Goal: Task Accomplishment & Management: Manage account settings

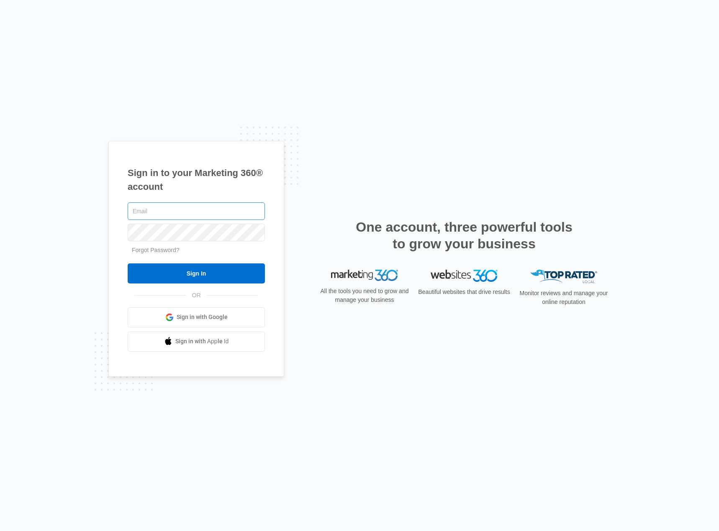
click at [170, 212] on input "text" at bounding box center [196, 211] width 137 height 18
click at [201, 316] on span "Sign in with Google" at bounding box center [202, 317] width 51 height 9
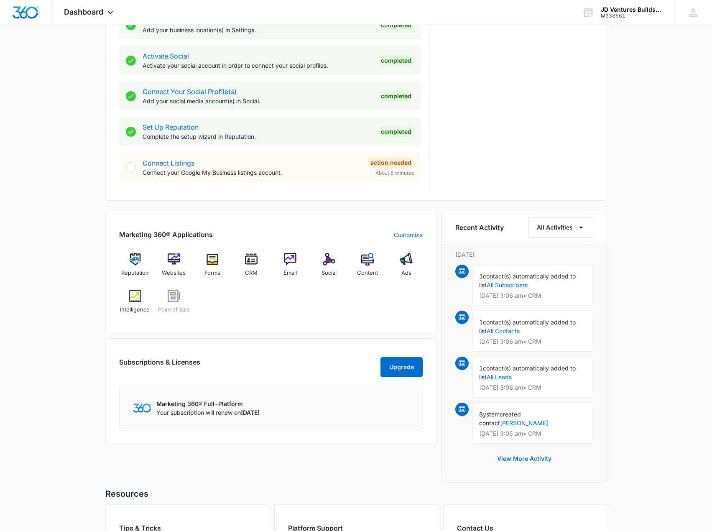
scroll to position [335, 0]
click at [179, 260] on img at bounding box center [174, 259] width 13 height 13
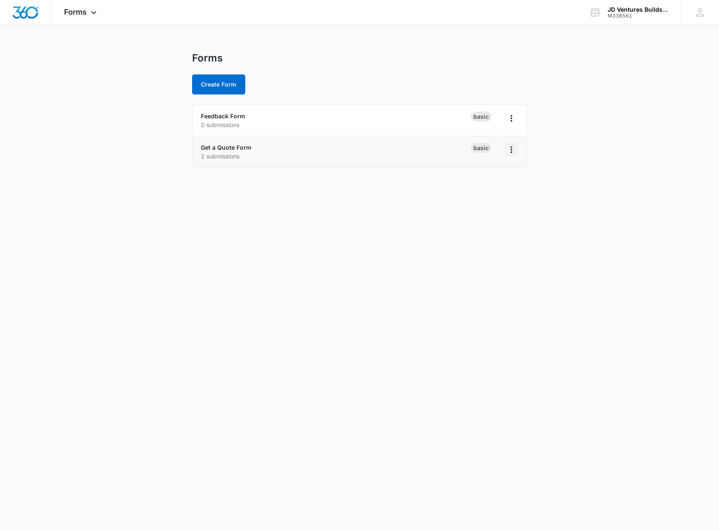
click at [509, 151] on icon "Overflow Menu" at bounding box center [511, 150] width 10 height 10
click at [379, 154] on p "2 submissions" at bounding box center [336, 156] width 270 height 9
click at [380, 155] on p "2 submissions" at bounding box center [336, 156] width 270 height 9
click at [476, 151] on div "Basic" at bounding box center [481, 148] width 20 height 10
click at [511, 150] on icon "Overflow Menu" at bounding box center [511, 149] width 2 height 7
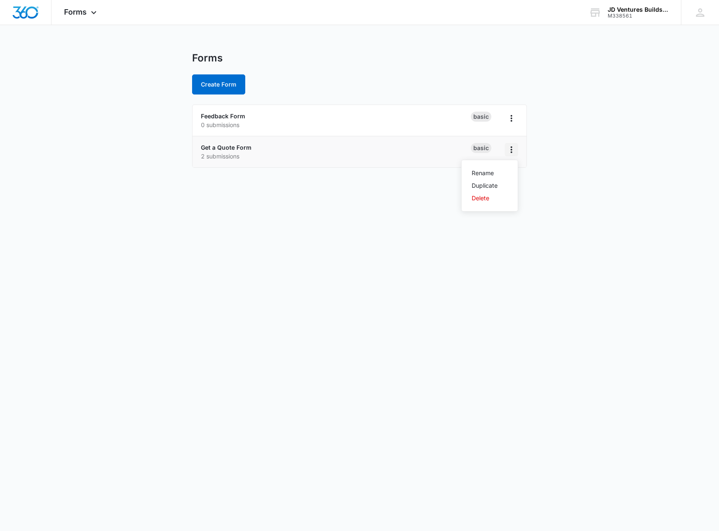
click at [511, 150] on icon "Overflow Menu" at bounding box center [511, 149] width 2 height 7
click at [234, 151] on div "Get a Quote Form 2 submissions" at bounding box center [336, 152] width 270 height 18
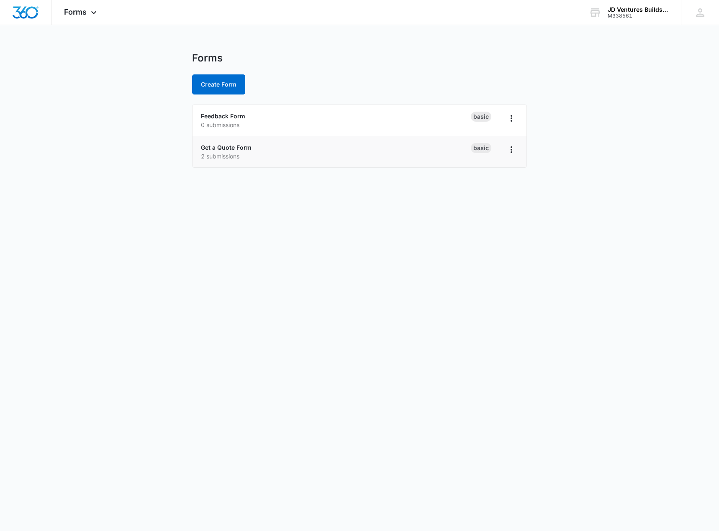
click at [265, 155] on p "2 submissions" at bounding box center [336, 156] width 270 height 9
click at [265, 156] on p "2 submissions" at bounding box center [336, 156] width 270 height 9
click at [267, 156] on p "2 submissions" at bounding box center [336, 156] width 270 height 9
click at [266, 155] on p "2 submissions" at bounding box center [336, 156] width 270 height 9
click at [268, 152] on p "2 submissions" at bounding box center [336, 156] width 270 height 9
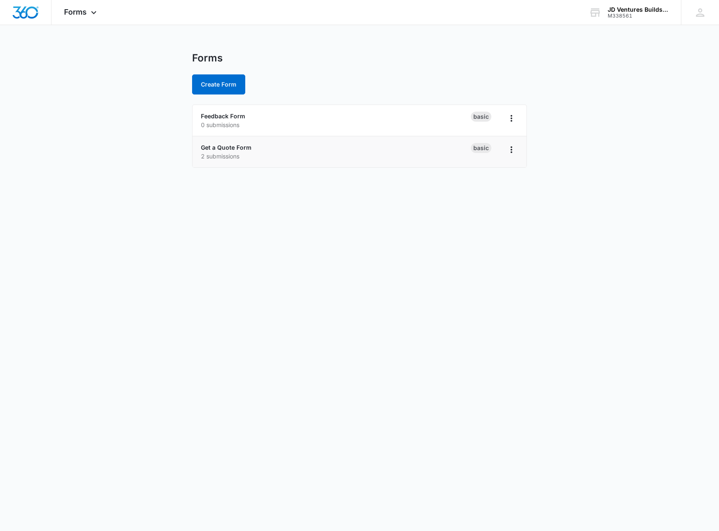
click at [267, 151] on div "Get a Quote Form 2 submissions" at bounding box center [336, 152] width 270 height 18
click at [270, 151] on div "Get a Quote Form 2 submissions" at bounding box center [336, 152] width 270 height 18
click at [207, 56] on h1 "Forms" at bounding box center [207, 58] width 31 height 13
click at [270, 114] on div "Feedback Form 0 submissions" at bounding box center [336, 121] width 270 height 18
click at [271, 115] on div "Feedback Form 0 submissions" at bounding box center [336, 121] width 270 height 18
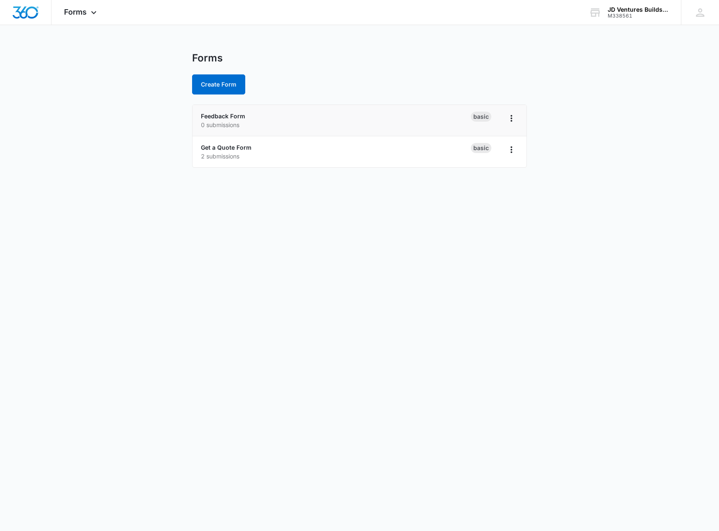
click at [276, 117] on div "Feedback Form 0 submissions" at bounding box center [336, 121] width 270 height 18
click at [296, 162] on li "Get a Quote Form 2 submissions Basic" at bounding box center [359, 151] width 334 height 31
click at [229, 86] on button "Create Form" at bounding box center [218, 84] width 53 height 20
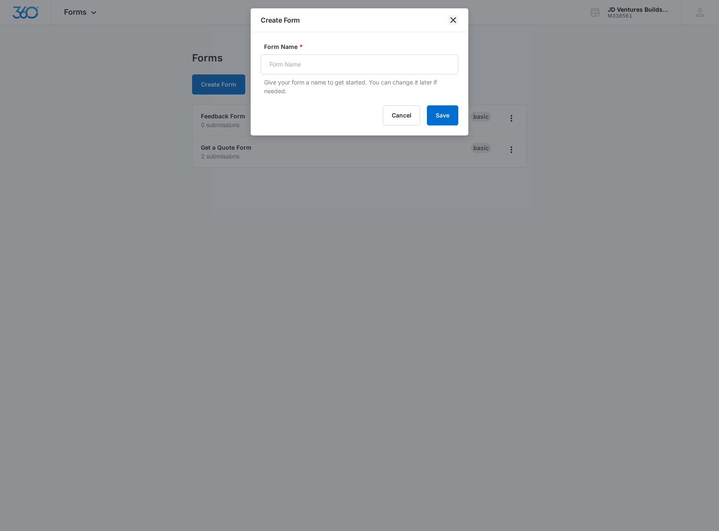
click at [457, 20] on icon "close" at bounding box center [453, 20] width 10 height 10
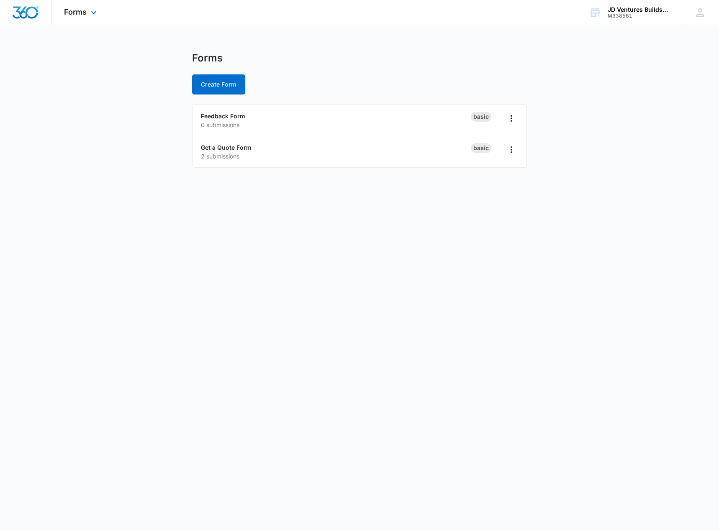
click at [80, 6] on div "Forms Apps Reputation Websites Forms CRM Email Social POS Content Ads Intellige…" at bounding box center [81, 12] width 60 height 25
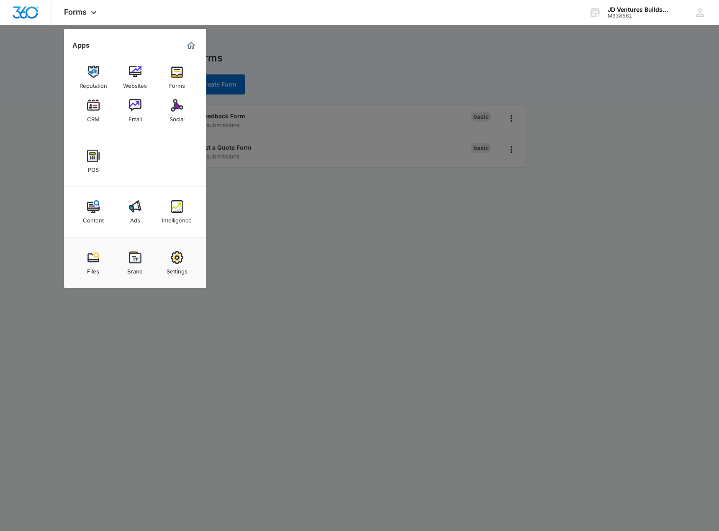
click at [279, 242] on div at bounding box center [359, 265] width 719 height 531
